Goal: Task Accomplishment & Management: Manage account settings

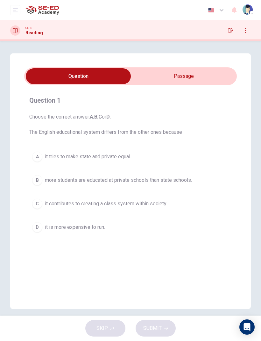
click at [196, 75] on input "checkbox" at bounding box center [78, 76] width 319 height 16
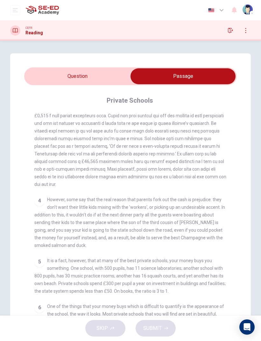
scroll to position [284, 0]
click at [244, 33] on button "button" at bounding box center [245, 30] width 10 height 10
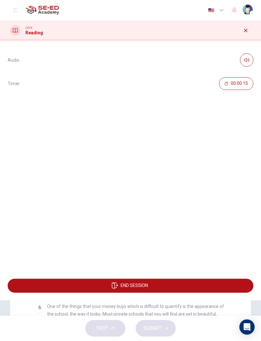
click at [241, 33] on button "button" at bounding box center [245, 30] width 10 height 10
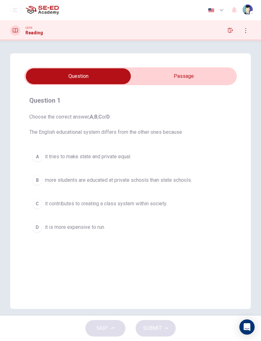
checkbox input "true"
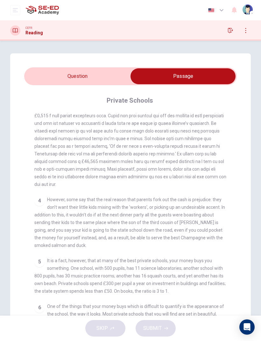
click at [14, 29] on icon at bounding box center [15, 30] width 5 height 5
click at [248, 31] on icon "button" at bounding box center [245, 30] width 5 height 5
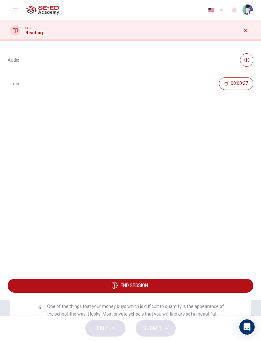
click at [147, 284] on span "END SESSION" at bounding box center [134, 285] width 27 height 5
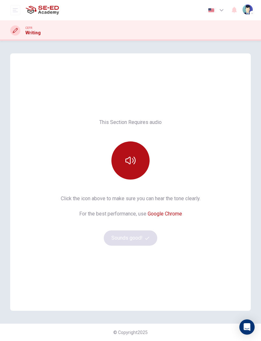
click at [16, 8] on icon "open mobile menu" at bounding box center [15, 10] width 5 height 5
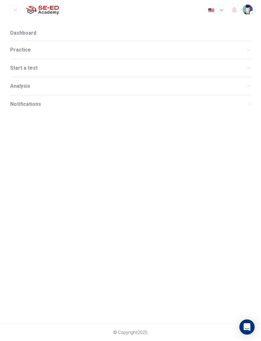
click at [66, 89] on div "Analysis" at bounding box center [130, 86] width 240 height 18
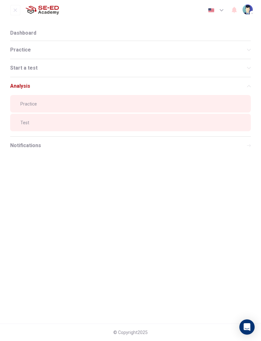
click at [65, 106] on span "Practice" at bounding box center [132, 103] width 225 height 5
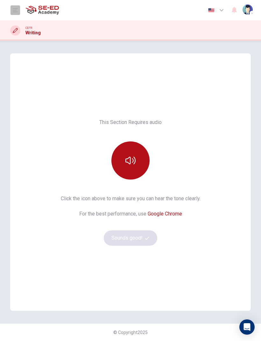
click at [15, 8] on icon "open mobile menu" at bounding box center [15, 10] width 5 height 5
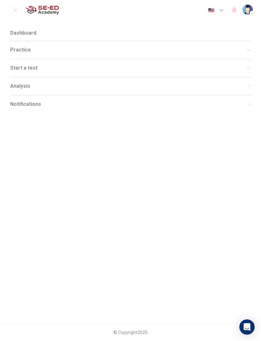
click at [35, 50] on span "Practice" at bounding box center [128, 49] width 237 height 5
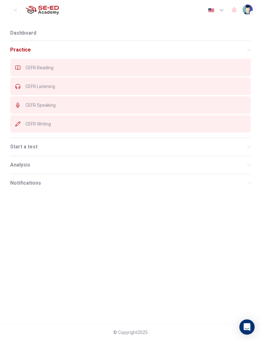
click at [63, 125] on span "CEFR Writing" at bounding box center [135, 124] width 220 height 5
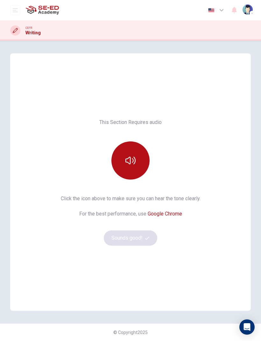
click at [128, 159] on icon "button" at bounding box center [130, 161] width 10 height 10
click at [134, 157] on icon "button" at bounding box center [130, 161] width 10 height 10
click at [222, 9] on icon "button" at bounding box center [222, 10] width 8 height 8
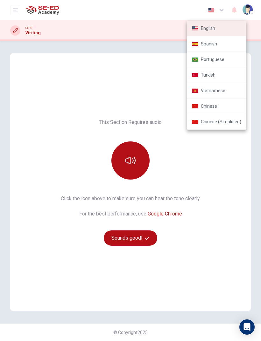
click at [223, 10] on div at bounding box center [130, 170] width 261 height 341
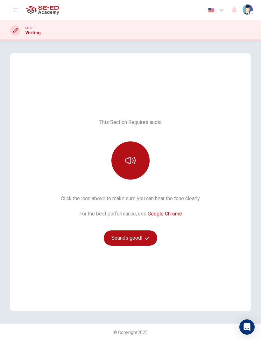
click at [214, 9] on img "button" at bounding box center [211, 10] width 8 height 5
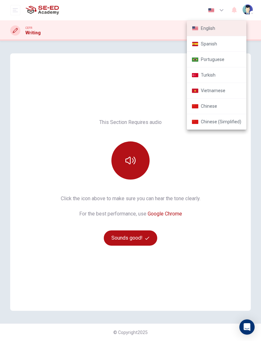
click at [122, 75] on div at bounding box center [130, 170] width 261 height 341
